Goal: Transaction & Acquisition: Purchase product/service

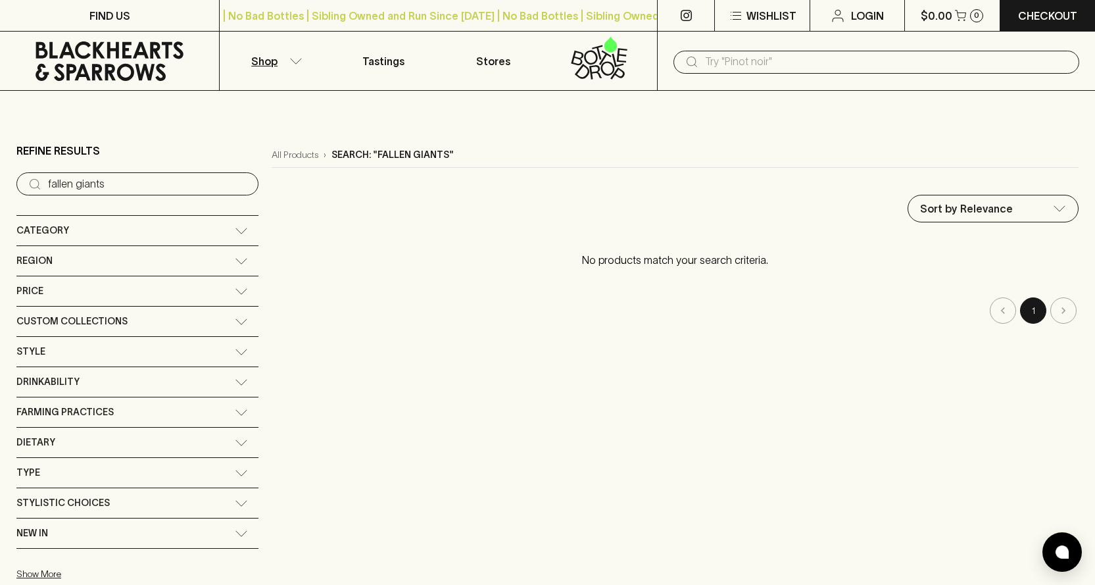
drag, startPoint x: 122, startPoint y: 178, endPoint x: 0, endPoint y: 174, distance: 122.4
click at [0, 180] on main "Refine Results ​ fallen giants Category + Red Wine + White Wine + Beer + Spirit…" at bounding box center [547, 361] width 1095 height 540
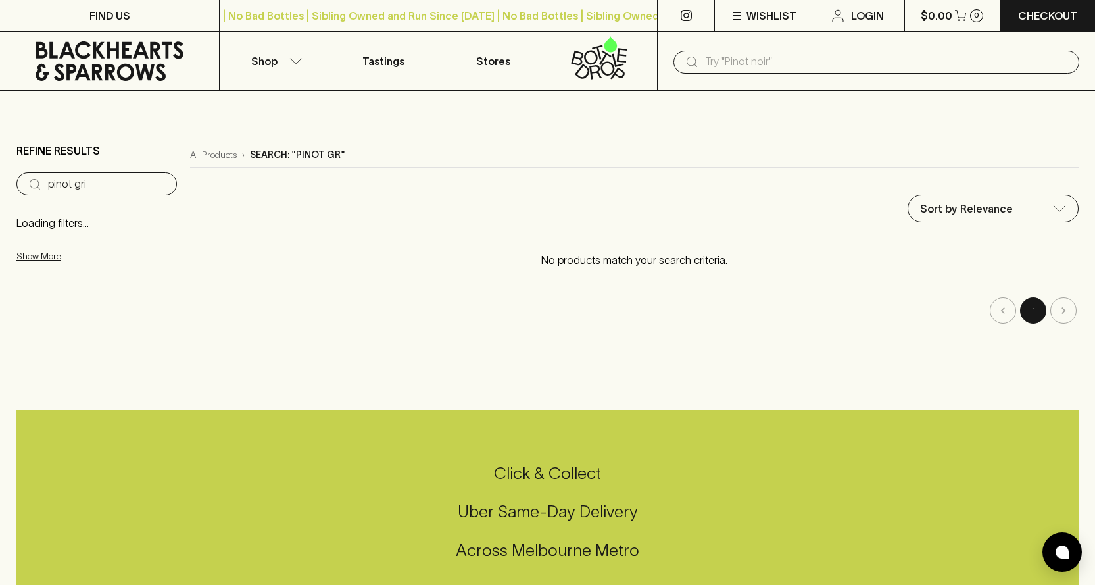
type input "pinot gris"
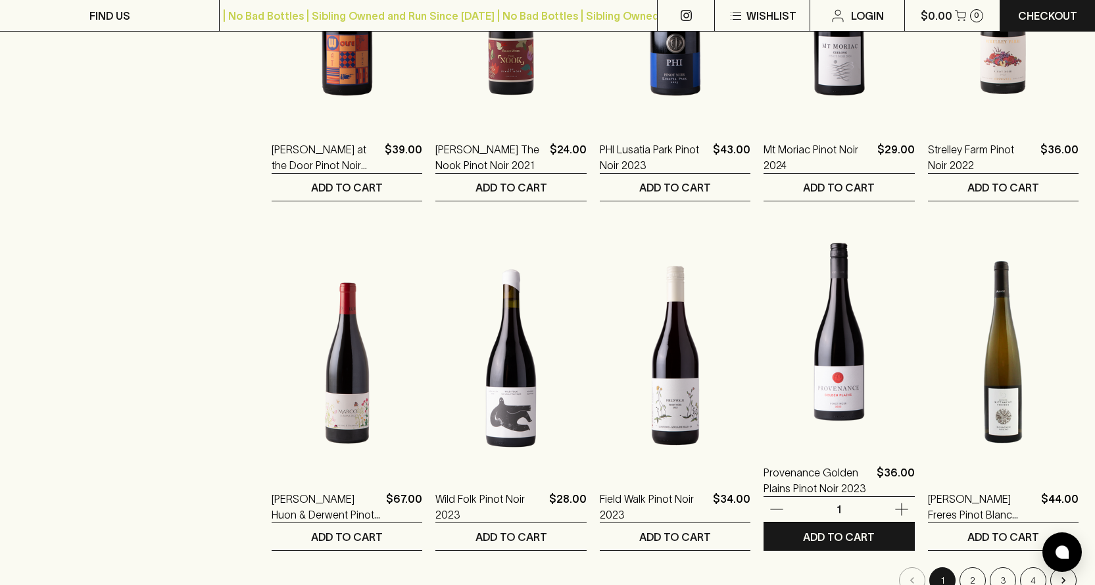
scroll to position [1228, 0]
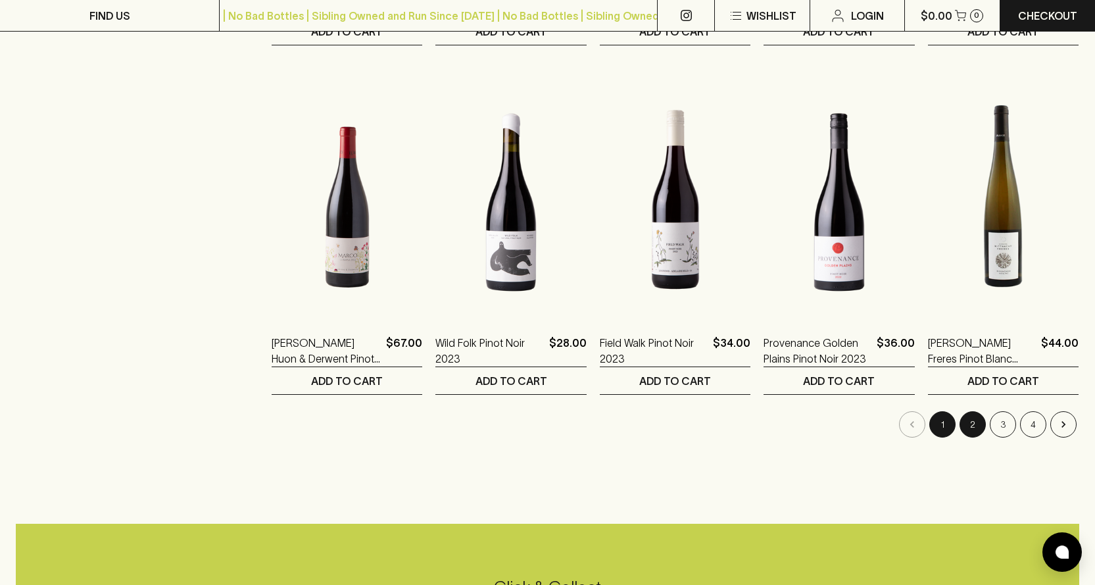
click at [975, 425] on button "2" at bounding box center [973, 424] width 26 height 26
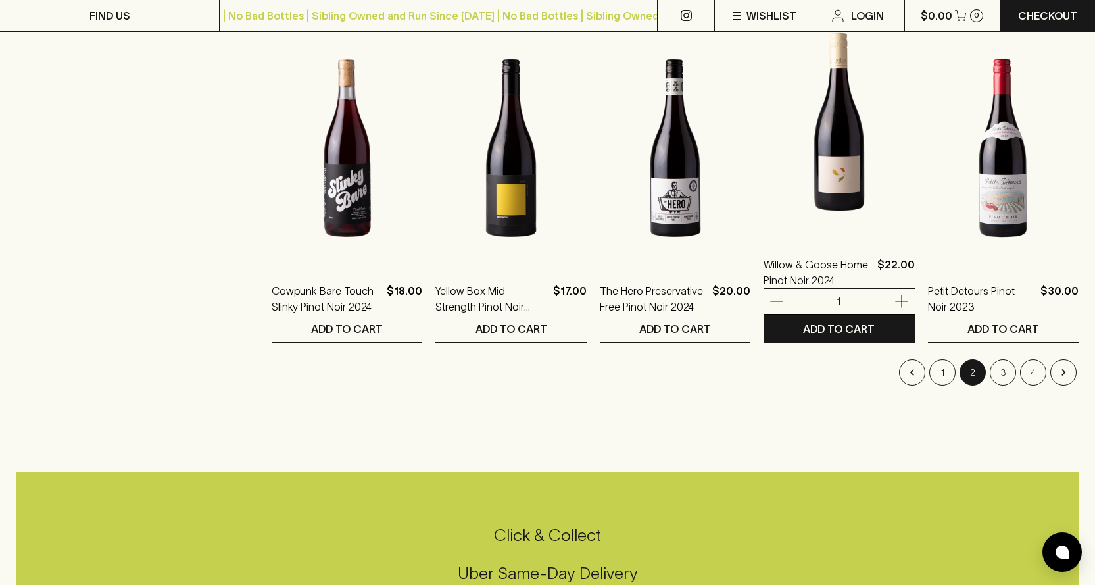
scroll to position [1403, 0]
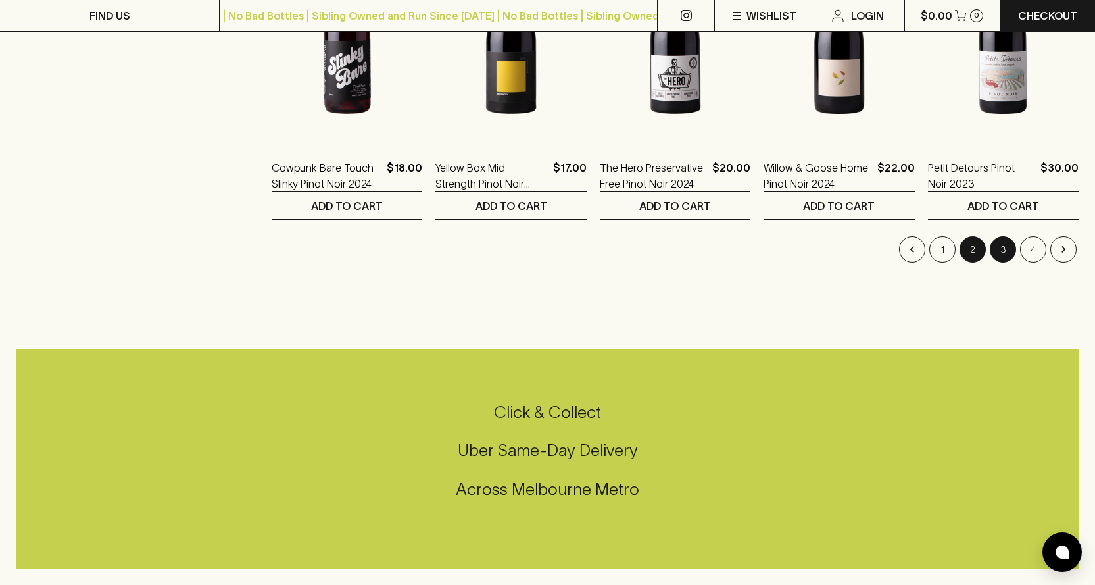
click at [1003, 247] on button "3" at bounding box center [1003, 249] width 26 height 26
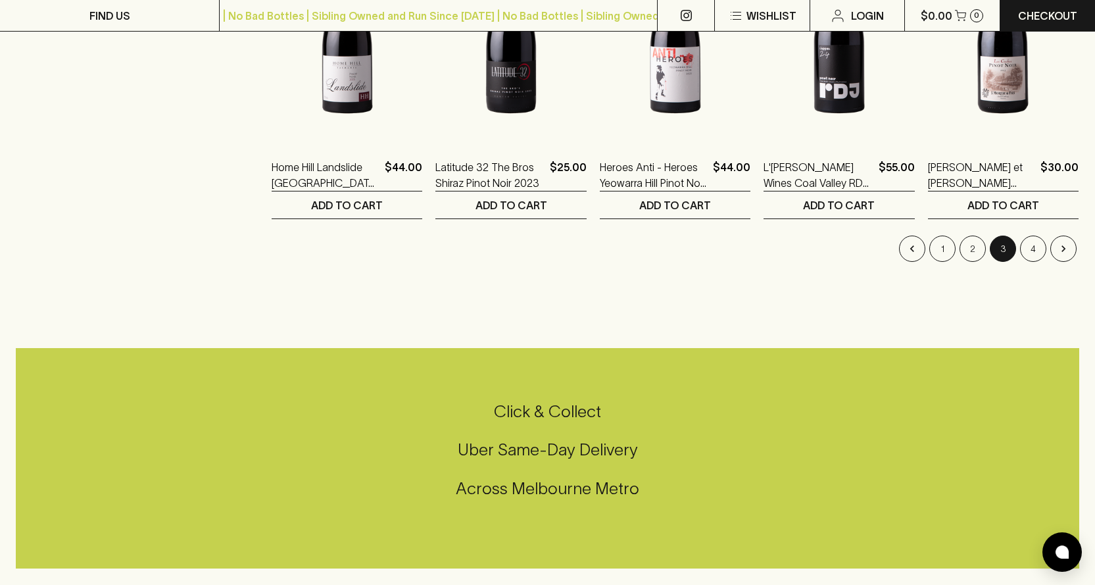
scroll to position [1228, 0]
